Goal: Check status: Check status

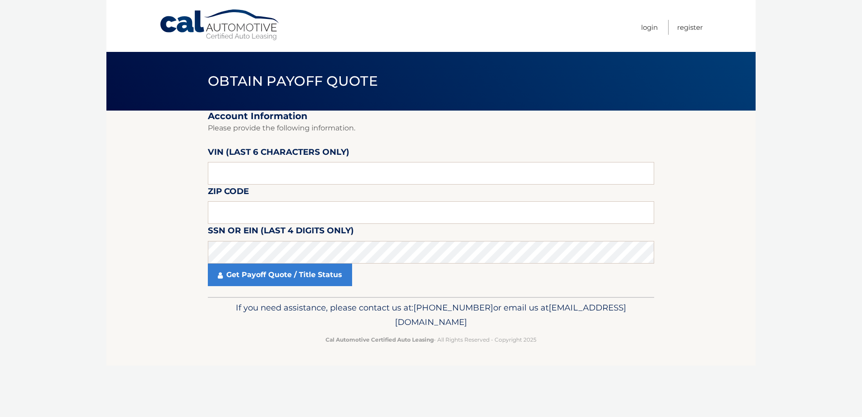
click at [274, 157] on label "VIN (last 6 characters only)" at bounding box center [279, 153] width 142 height 17
click at [272, 173] on input "text" at bounding box center [431, 173] width 446 height 23
type input "031515"
type input "07726"
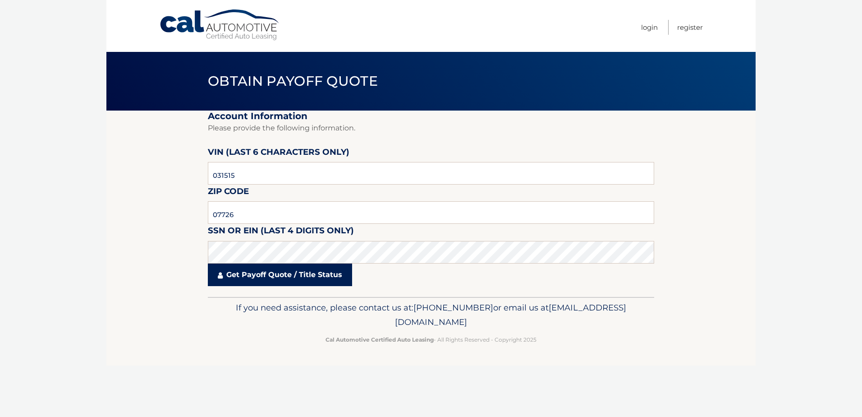
click at [277, 280] on link "Get Payoff Quote / Title Status" at bounding box center [280, 274] width 144 height 23
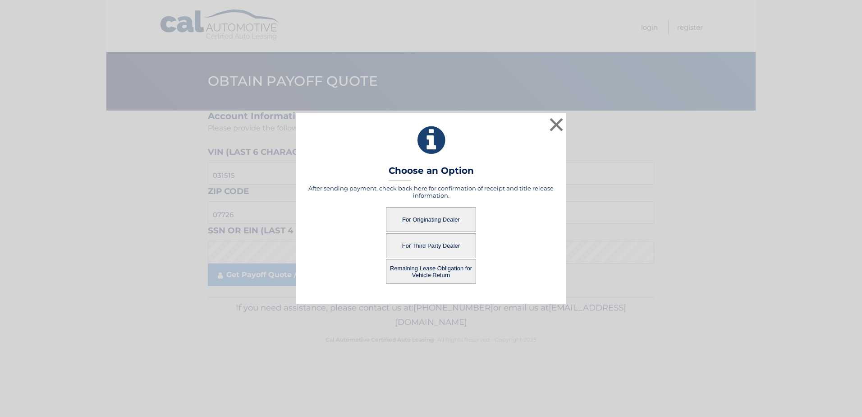
click at [422, 219] on button "For Originating Dealer" at bounding box center [431, 219] width 90 height 25
click at [455, 211] on button "For Originating Dealer" at bounding box center [431, 219] width 90 height 25
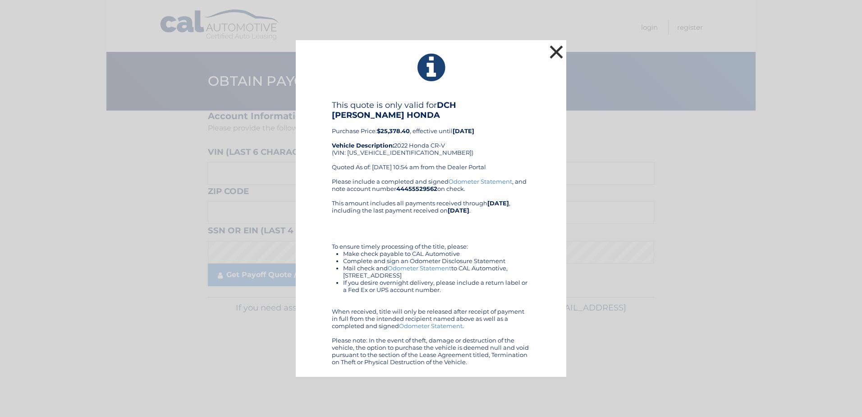
click at [555, 56] on button "×" at bounding box center [556, 52] width 18 height 18
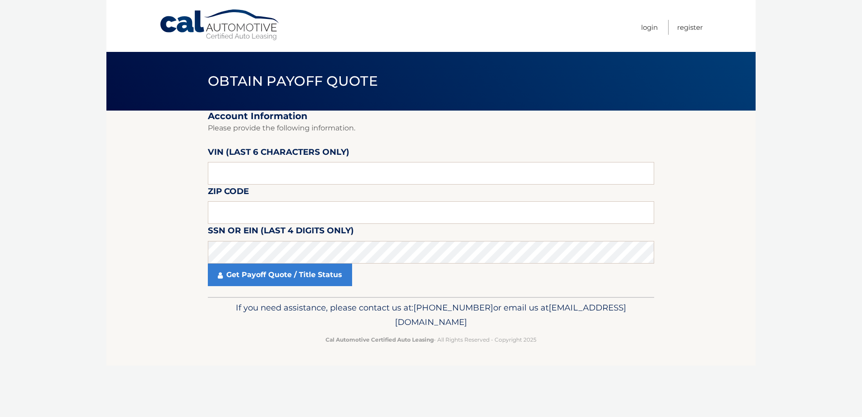
click at [220, 19] on link "Cal Automotive" at bounding box center [220, 25] width 122 height 32
